Goal: Task Accomplishment & Management: Use online tool/utility

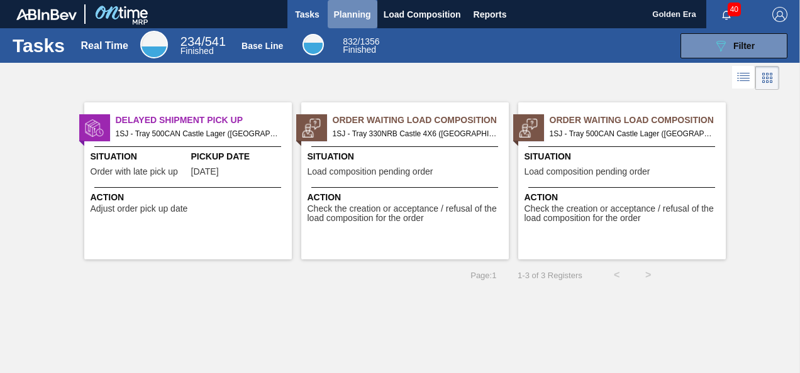
click at [348, 16] on span "Planning" at bounding box center [352, 14] width 37 height 15
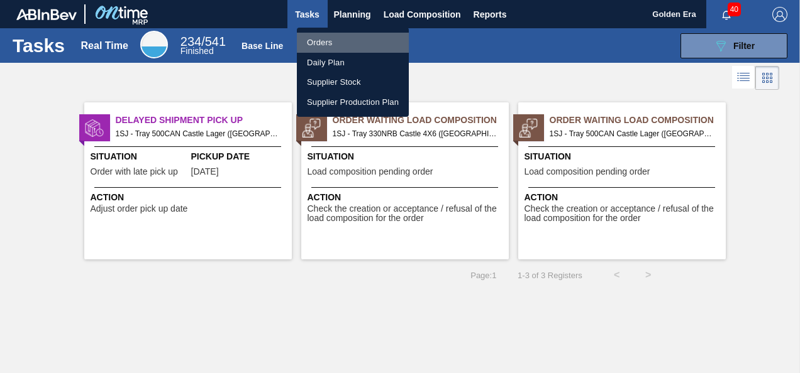
click at [336, 40] on li "Orders" at bounding box center [353, 43] width 112 height 20
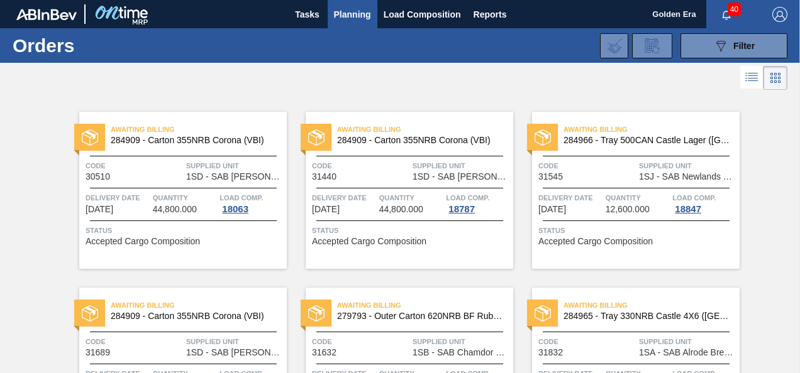
drag, startPoint x: 796, startPoint y: 103, endPoint x: 797, endPoint y: 150, distance: 47.2
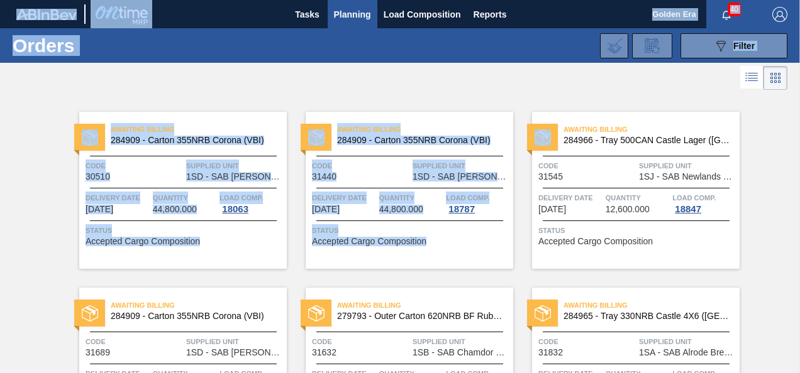
drag, startPoint x: 797, startPoint y: 104, endPoint x: 801, endPoint y: 216, distance: 111.9
click at [799, 0] on html "Tasks Planning Load Composition Reports Golden Era 40 Mark all as read Orders 0…" at bounding box center [400, 0] width 800 height 0
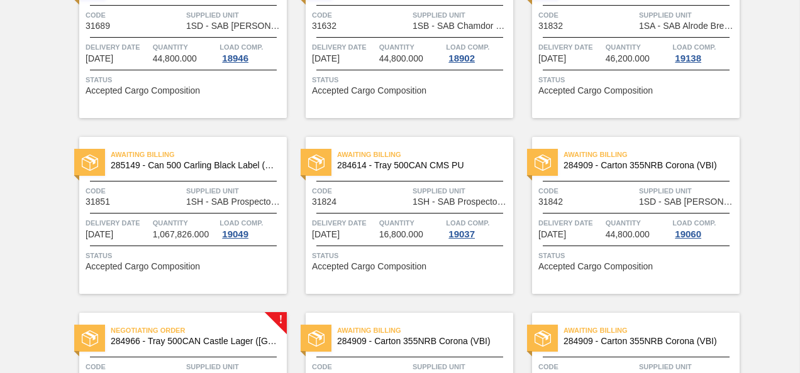
scroll to position [653, 0]
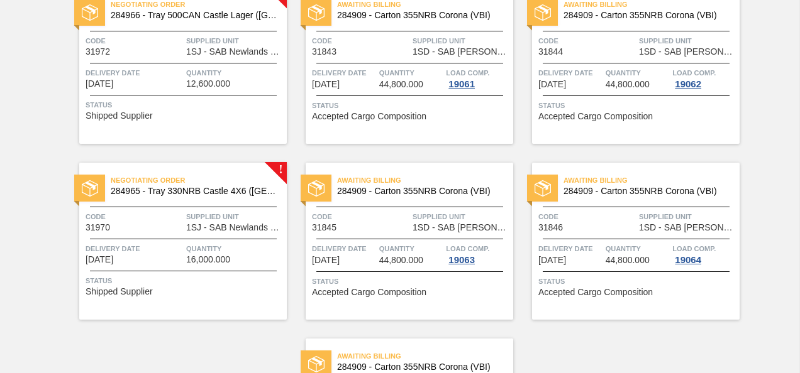
click at [182, 96] on div "Negotiating Order 284966 - Tray 500CAN Castle Lager ([GEOGRAPHIC_DATA]) Code 31…" at bounding box center [182, 65] width 207 height 157
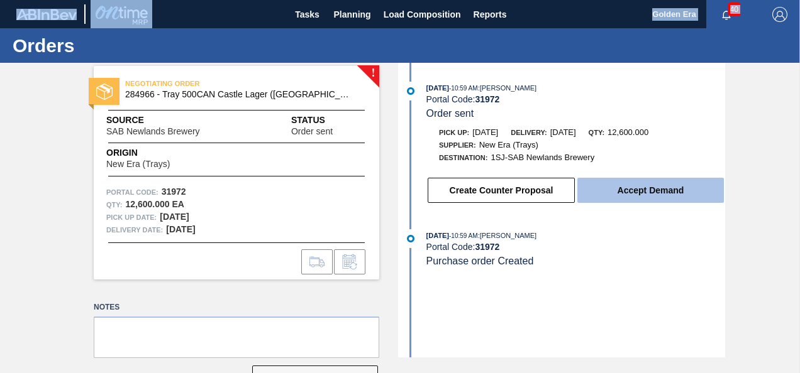
click at [652, 189] on button "Accept Demand" at bounding box center [650, 190] width 146 height 25
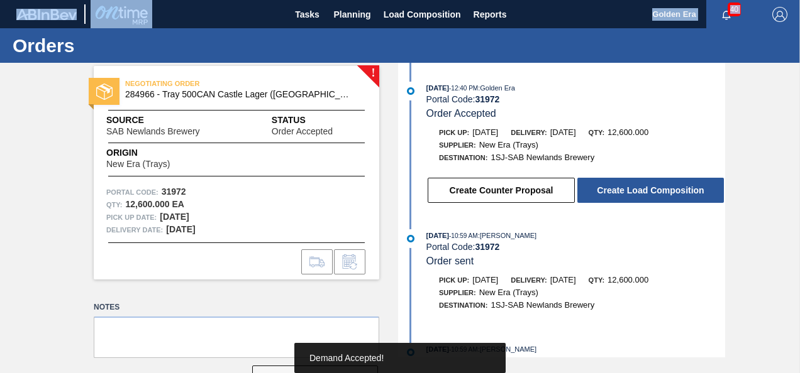
click at [652, 189] on button "Create Load Composition" at bounding box center [650, 190] width 146 height 25
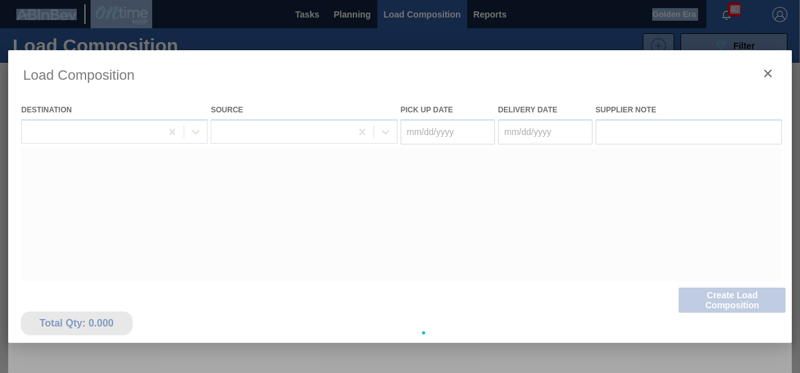
type Date "[DATE]"
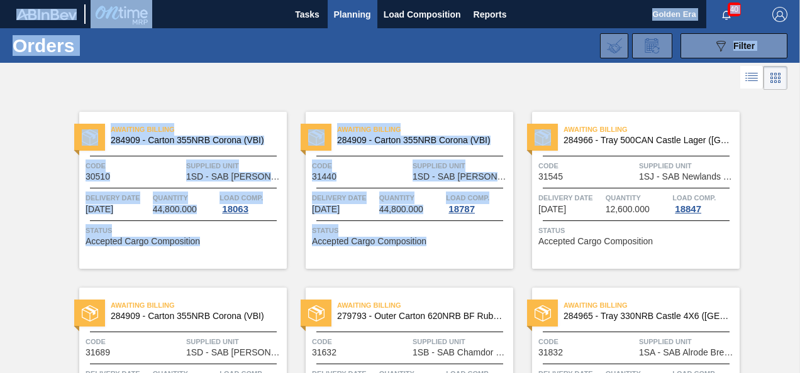
drag, startPoint x: 797, startPoint y: 107, endPoint x: 800, endPoint y: 209, distance: 101.9
click at [799, 0] on html "Tasks Planning Load Composition Reports Golden Era 40 Mark all as read Orders 0…" at bounding box center [400, 0] width 800 height 0
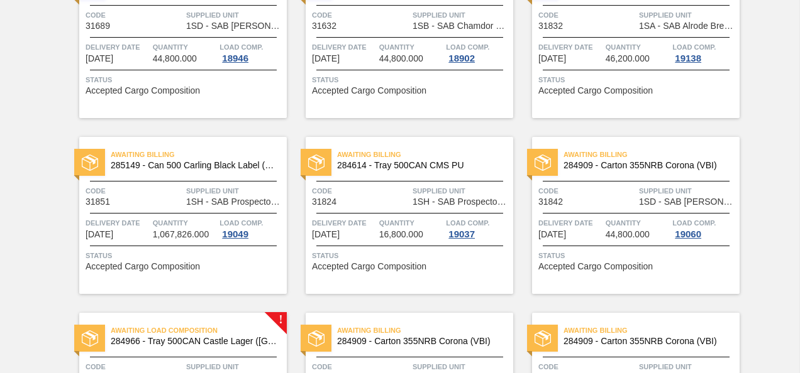
scroll to position [653, 0]
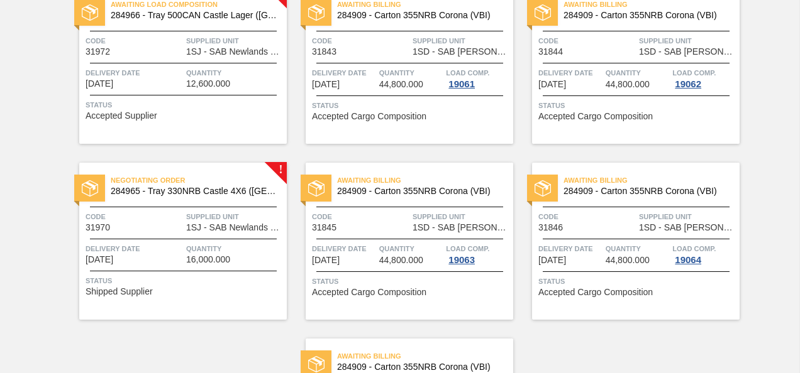
click at [112, 52] on div "Code 31972" at bounding box center [133, 46] width 97 height 22
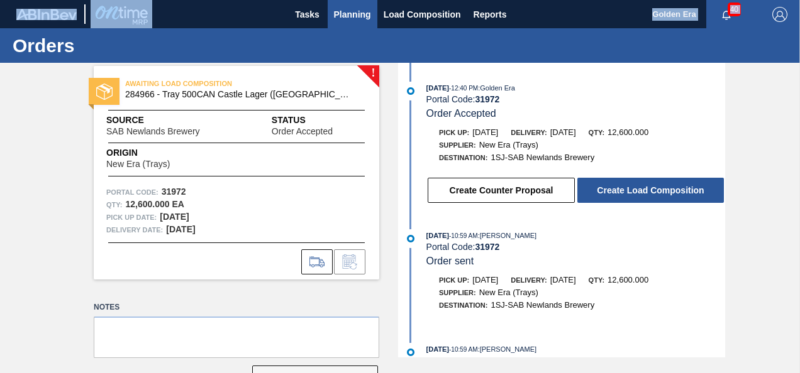
click at [345, 9] on span "Planning" at bounding box center [352, 14] width 37 height 15
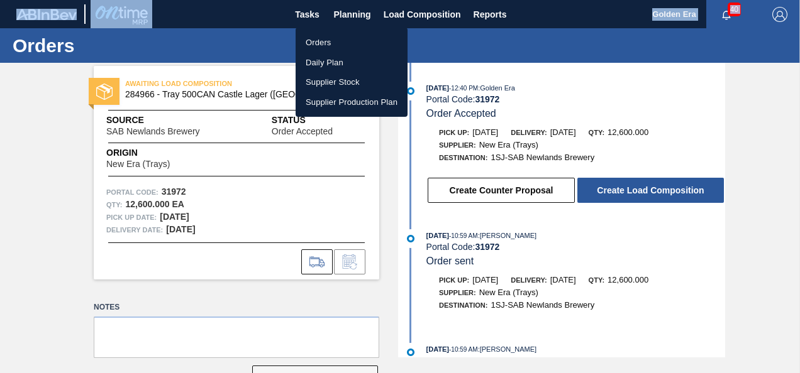
click at [322, 36] on li "Orders" at bounding box center [351, 43] width 112 height 20
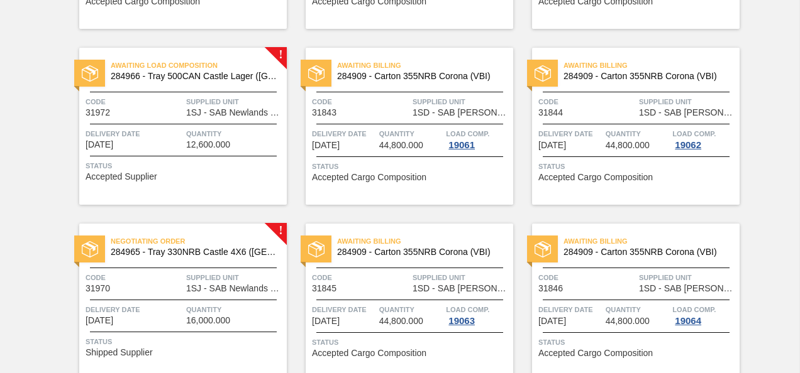
scroll to position [652, 0]
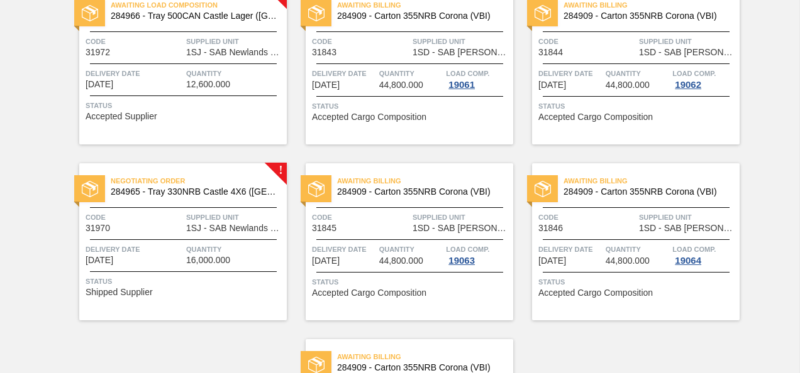
click at [175, 241] on div "Negotiating Order 284965 - Tray 330NRB Castle 4X6 ([GEOGRAPHIC_DATA]) Code 3197…" at bounding box center [182, 241] width 207 height 157
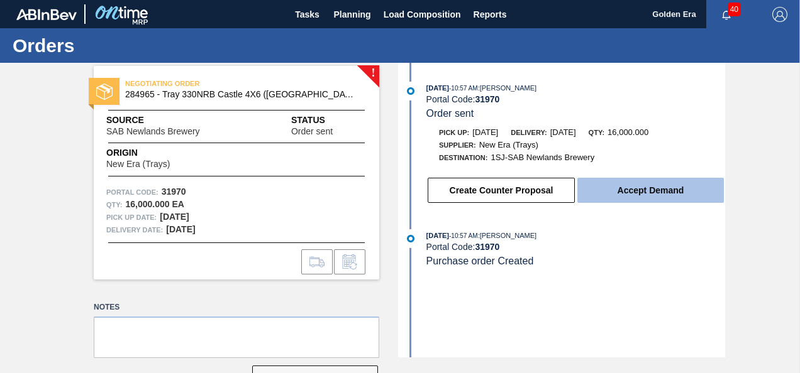
click at [656, 190] on button "Accept Demand" at bounding box center [650, 190] width 146 height 25
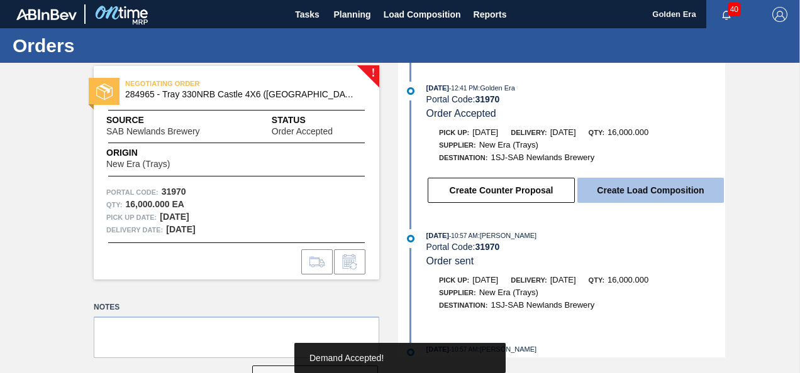
click at [654, 189] on button "Create Load Composition" at bounding box center [650, 190] width 146 height 25
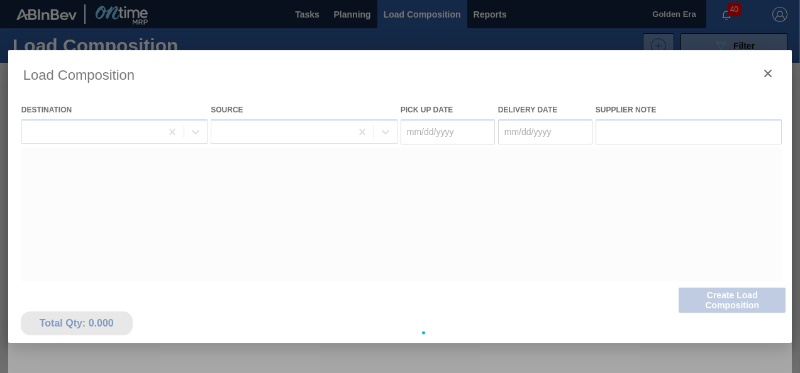
type Date "[DATE]"
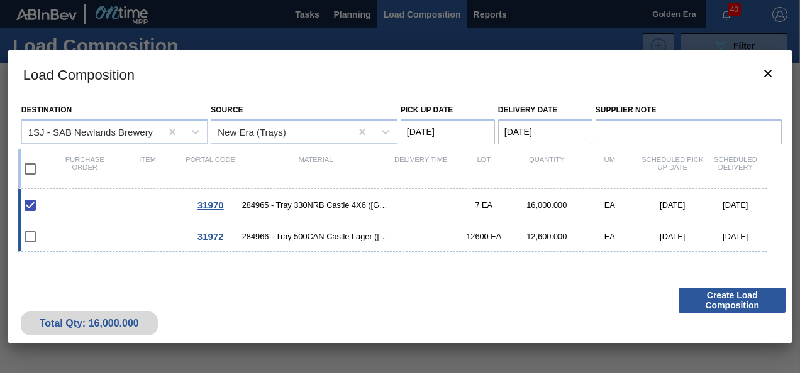
click at [26, 234] on input "checkbox" at bounding box center [30, 237] width 26 height 26
click at [31, 234] on input "checkbox" at bounding box center [30, 237] width 26 height 26
checkbox input "false"
click at [31, 172] on input "checkbox" at bounding box center [30, 169] width 26 height 26
checkbox input "true"
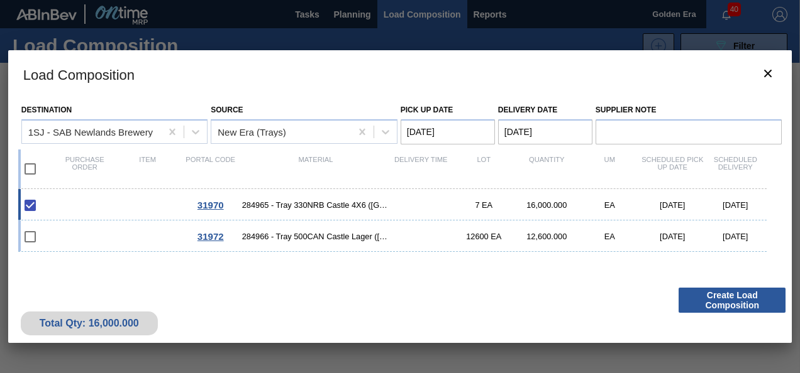
checkbox input "true"
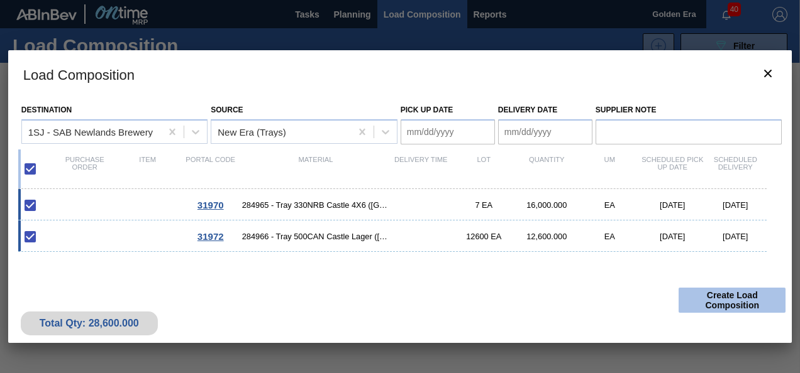
click at [742, 298] on button "Create Load Composition" at bounding box center [731, 300] width 107 height 25
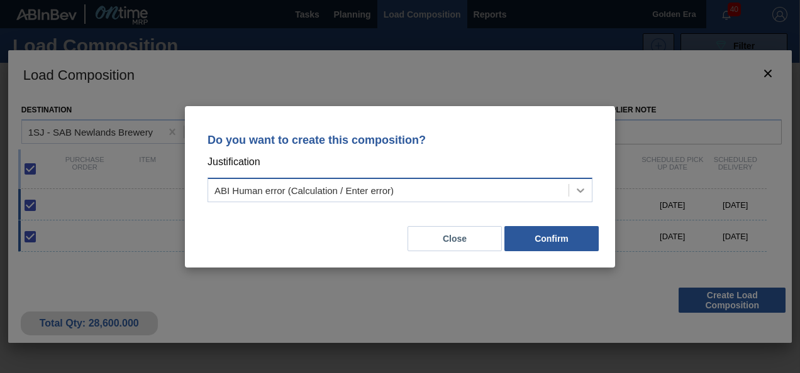
click at [582, 186] on icon at bounding box center [580, 190] width 13 height 13
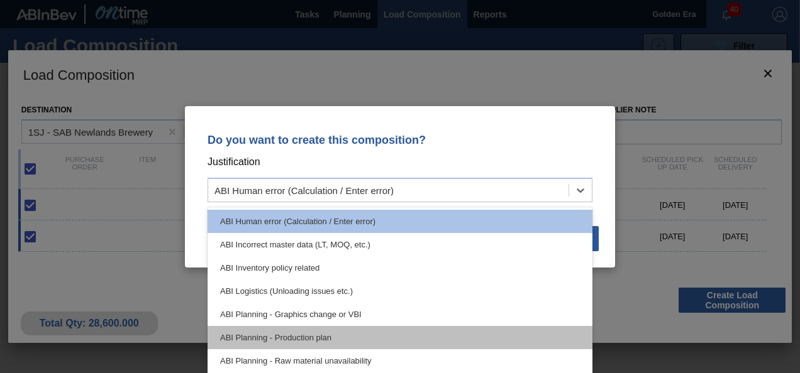
click at [258, 331] on div "ABI Planning - Production plan" at bounding box center [399, 337] width 385 height 23
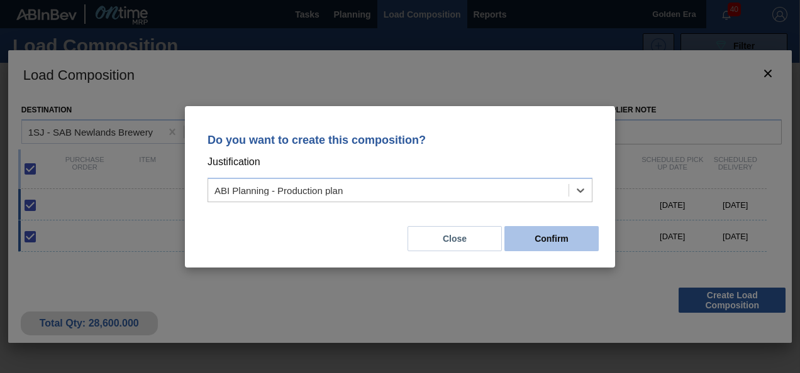
click at [569, 237] on button "Confirm" at bounding box center [551, 238] width 94 height 25
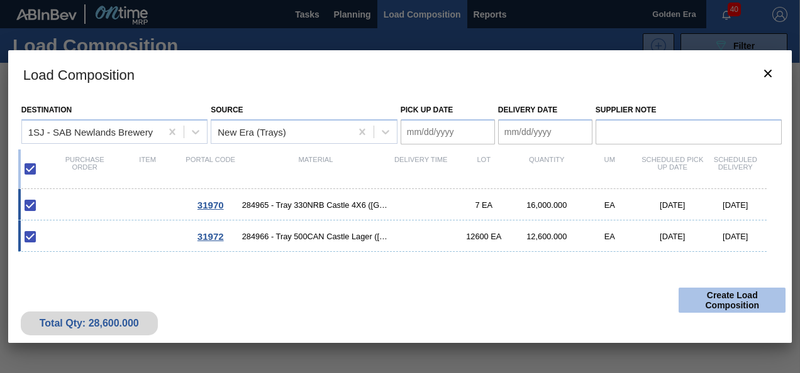
click at [738, 295] on button "Create Load Composition" at bounding box center [731, 300] width 107 height 25
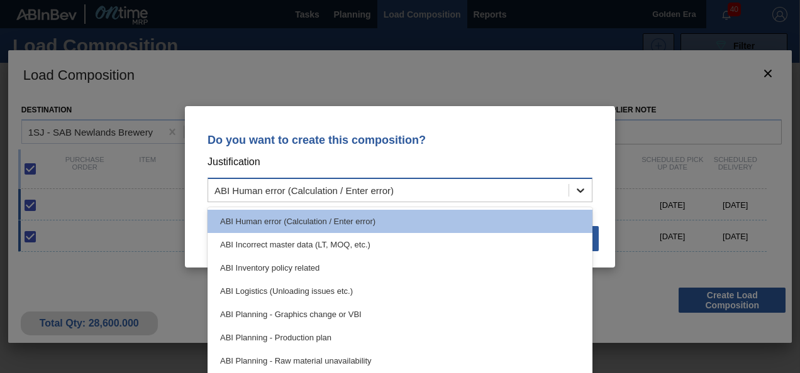
click at [578, 189] on icon at bounding box center [580, 190] width 13 height 13
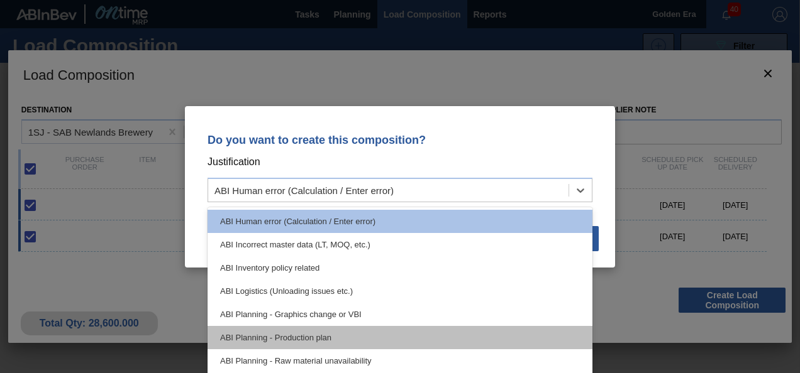
click at [259, 327] on div "ABI Planning - Production plan" at bounding box center [399, 337] width 385 height 23
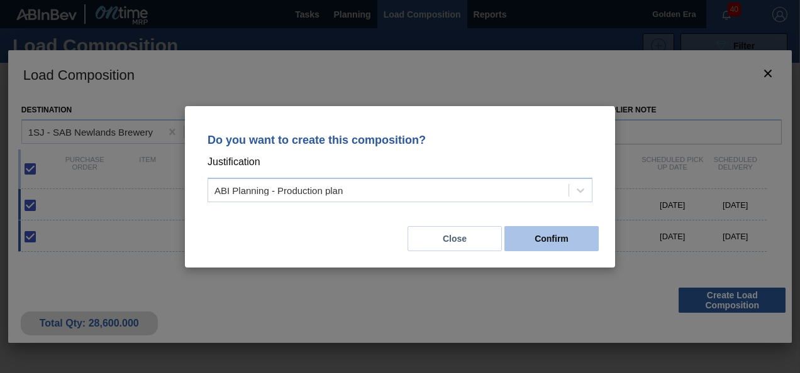
click at [563, 239] on button "Confirm" at bounding box center [551, 238] width 94 height 25
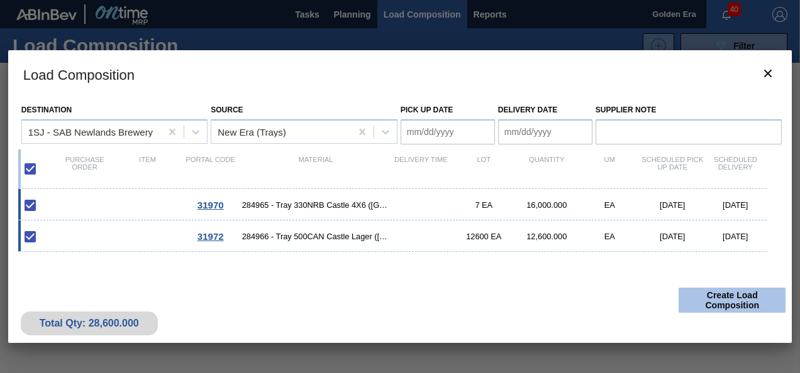
click at [742, 296] on button "Create Load Composition" at bounding box center [731, 300] width 107 height 25
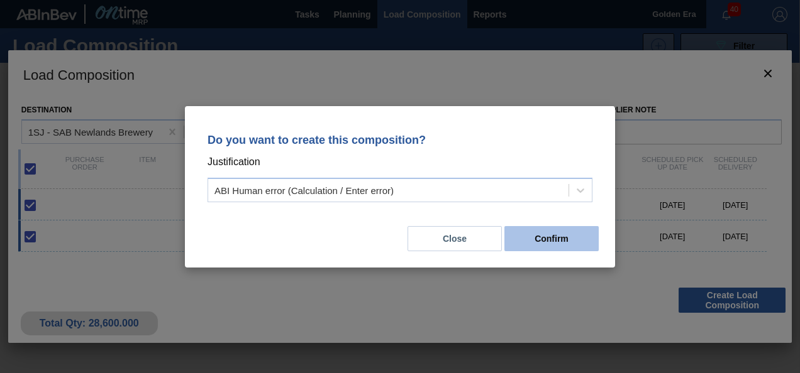
click at [548, 235] on button "Confirm" at bounding box center [551, 238] width 94 height 25
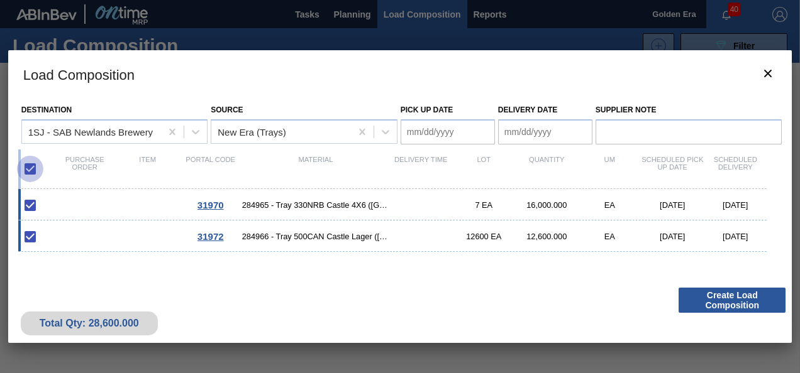
click at [30, 166] on input "checkbox" at bounding box center [30, 169] width 26 height 26
checkbox input "false"
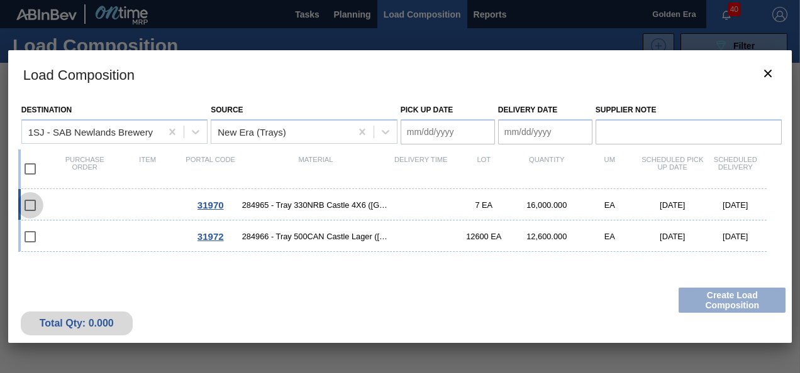
click at [27, 201] on input "checkbox" at bounding box center [30, 205] width 26 height 26
click at [35, 211] on input "checkbox" at bounding box center [30, 205] width 26 height 26
checkbox input "false"
click at [734, 303] on div "Total Qty: 0.000 Create Load Composition" at bounding box center [400, 313] width 784 height 62
click at [31, 165] on input "checkbox" at bounding box center [30, 169] width 26 height 26
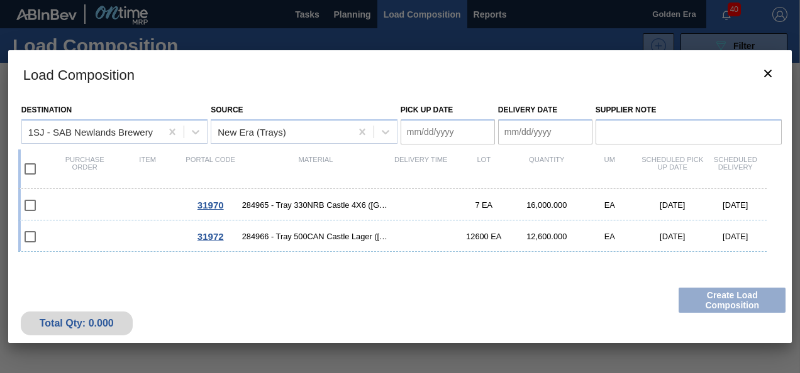
checkbox input "true"
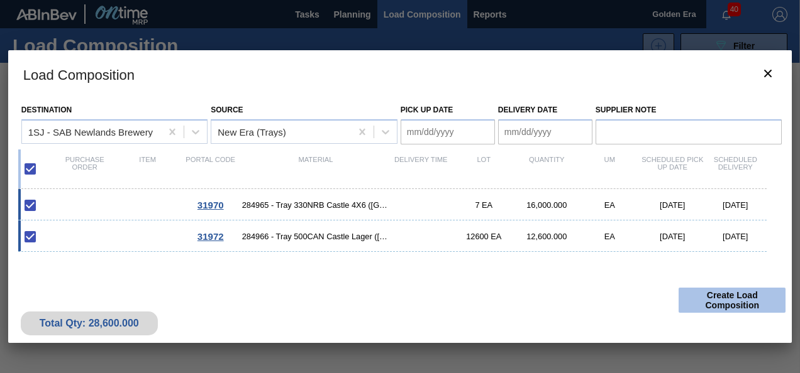
click at [735, 302] on button "Create Load Composition" at bounding box center [731, 300] width 107 height 25
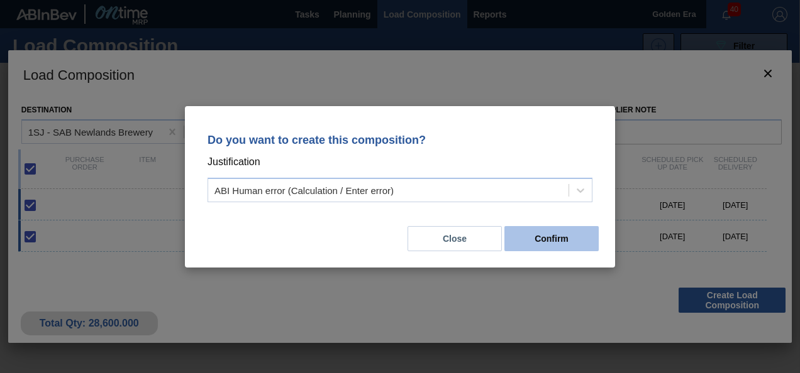
click at [551, 239] on button "Confirm" at bounding box center [551, 238] width 94 height 25
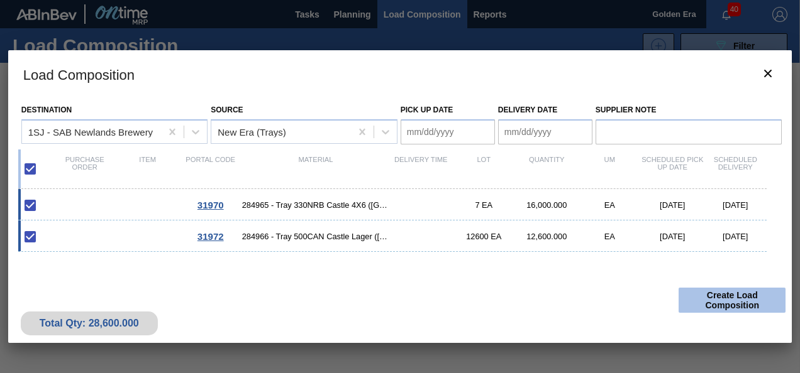
click at [738, 296] on button "Create Load Composition" at bounding box center [731, 300] width 107 height 25
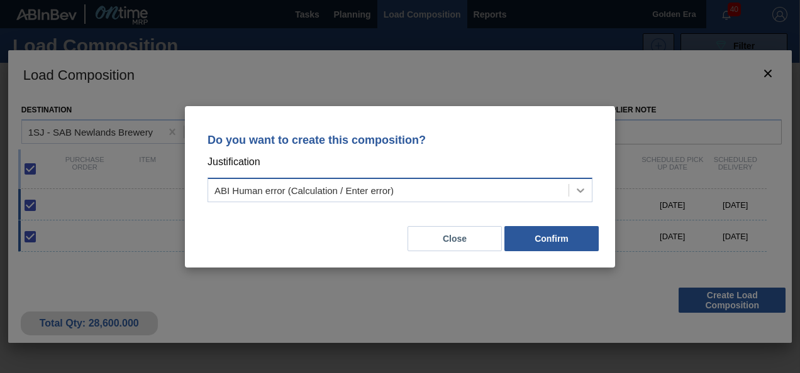
click at [583, 190] on icon at bounding box center [580, 190] width 13 height 13
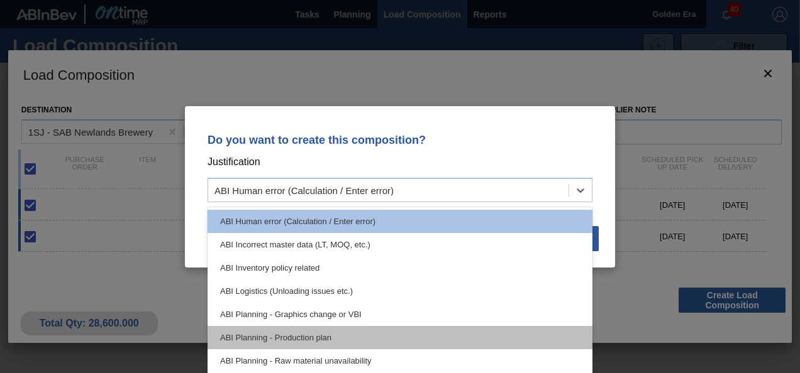
click at [293, 331] on div "ABI Planning - Production plan" at bounding box center [399, 337] width 385 height 23
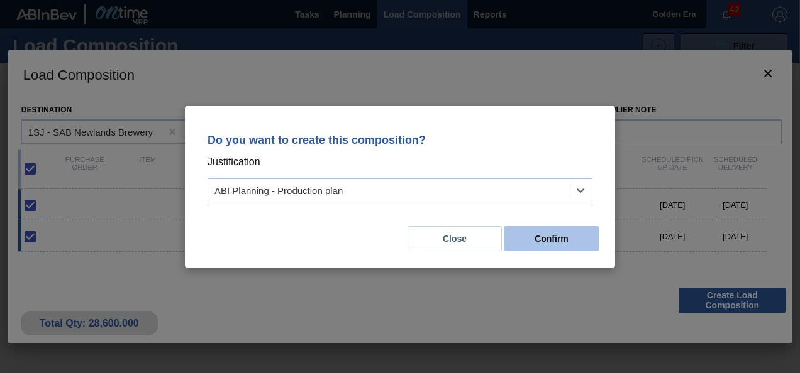
click at [564, 235] on button "Confirm" at bounding box center [551, 238] width 94 height 25
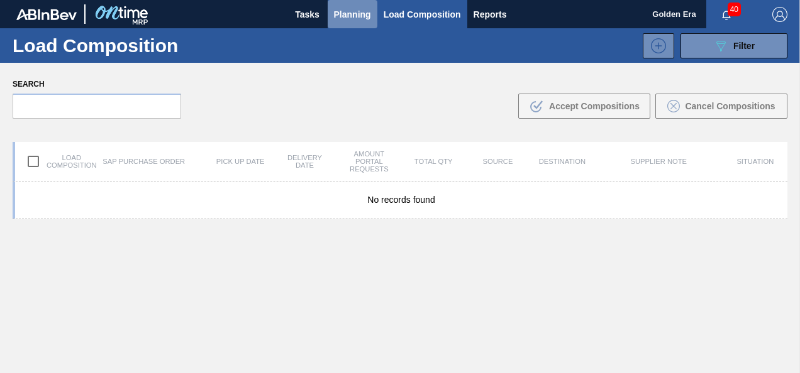
click at [355, 10] on span "Planning" at bounding box center [352, 14] width 37 height 15
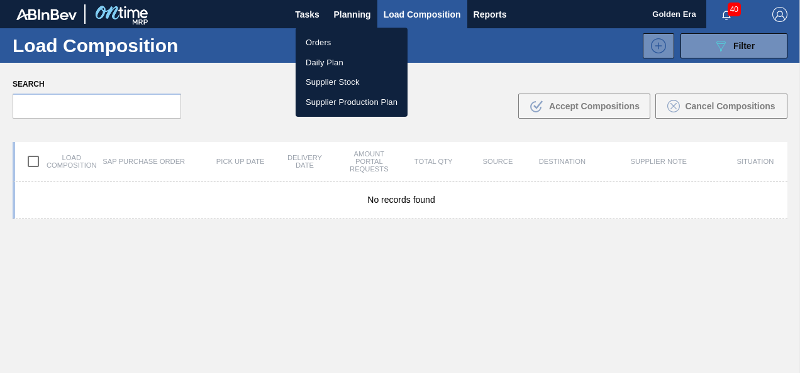
click at [424, 9] on div at bounding box center [400, 186] width 800 height 373
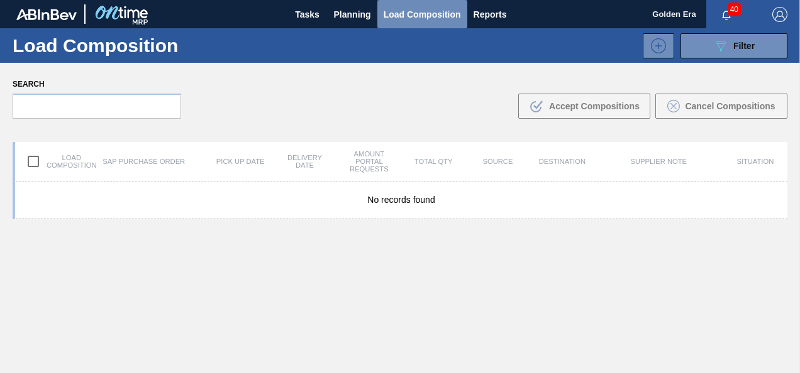
click at [414, 10] on span "Load Composition" at bounding box center [421, 14] width 77 height 15
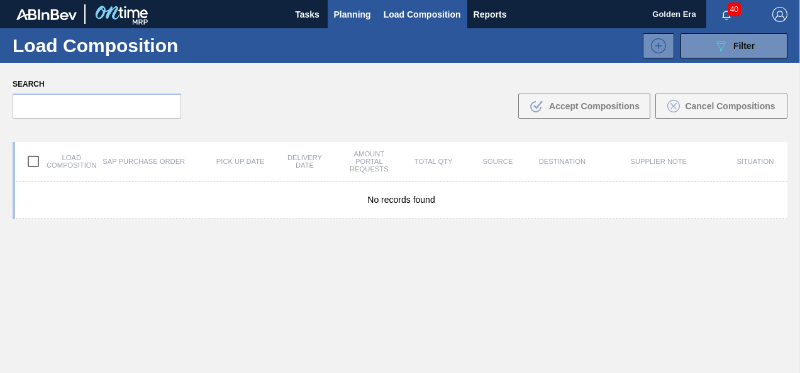
click at [358, 15] on span "Planning" at bounding box center [352, 14] width 37 height 15
